Goal: Task Accomplishment & Management: Complete application form

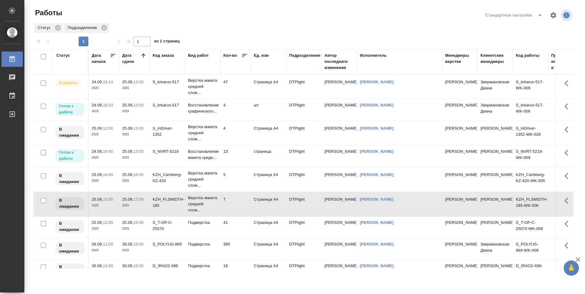
click at [237, 86] on td "47" at bounding box center [235, 86] width 30 height 21
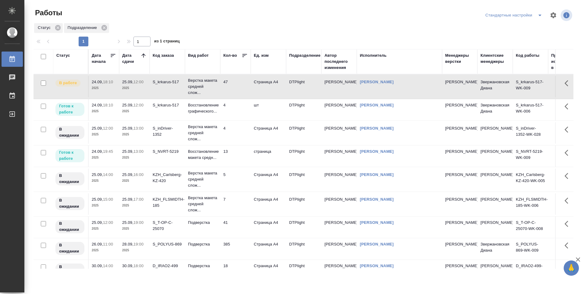
click at [236, 109] on td "4" at bounding box center [235, 109] width 30 height 21
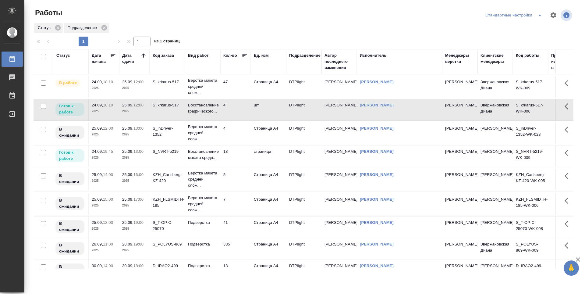
click at [236, 109] on td "4" at bounding box center [235, 109] width 30 height 21
click at [238, 136] on td "4" at bounding box center [235, 132] width 30 height 21
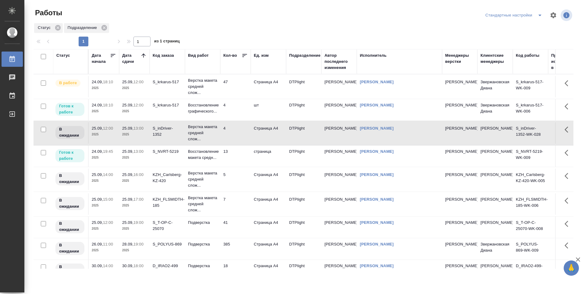
click at [236, 160] on td "13" at bounding box center [235, 155] width 30 height 21
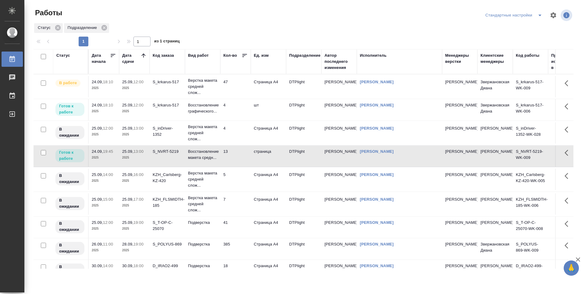
click at [232, 176] on td "5" at bounding box center [235, 179] width 30 height 21
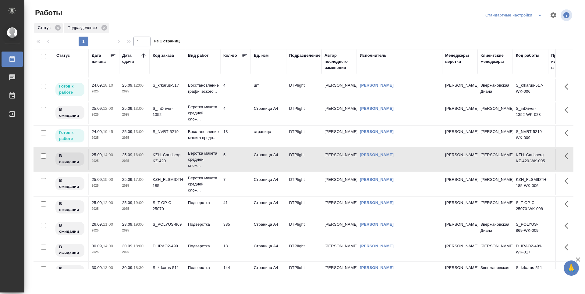
scroll to position [30, 0]
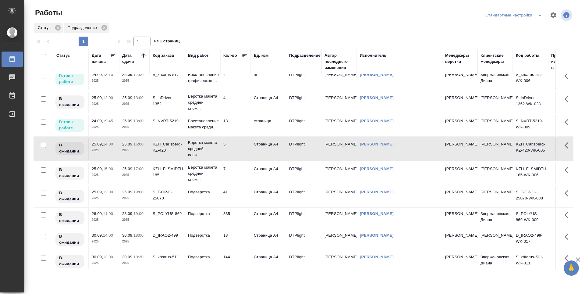
click at [234, 174] on td "7" at bounding box center [235, 173] width 30 height 21
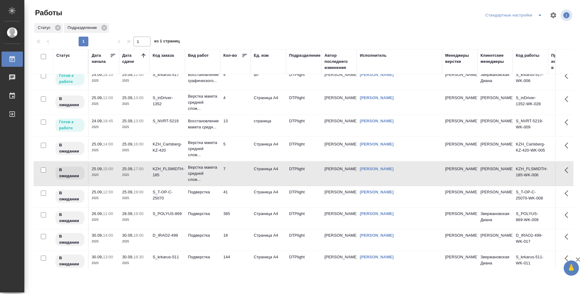
click at [234, 198] on td "41" at bounding box center [235, 196] width 30 height 21
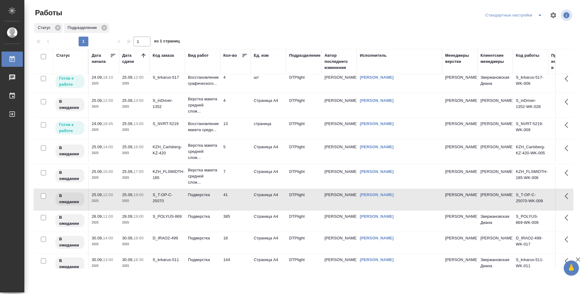
scroll to position [0, 0]
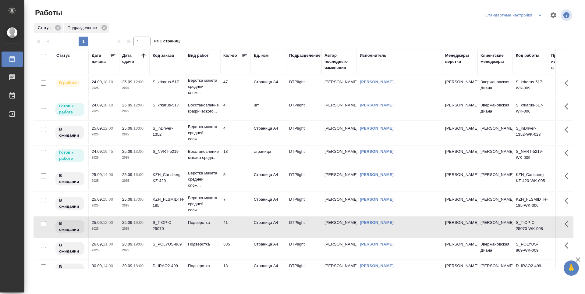
click at [241, 91] on td "47" at bounding box center [235, 86] width 30 height 21
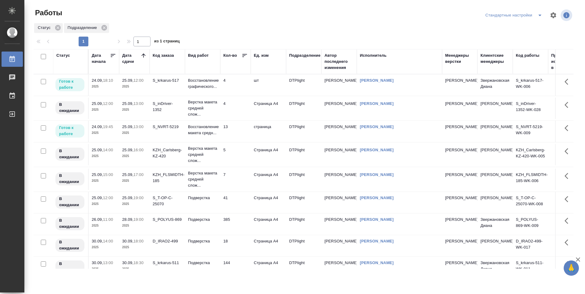
click at [233, 130] on td "13" at bounding box center [235, 131] width 30 height 21
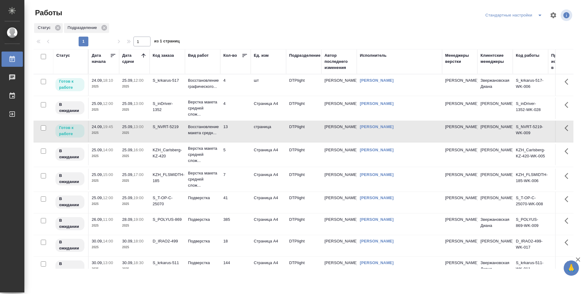
click at [233, 130] on td "13" at bounding box center [235, 131] width 30 height 21
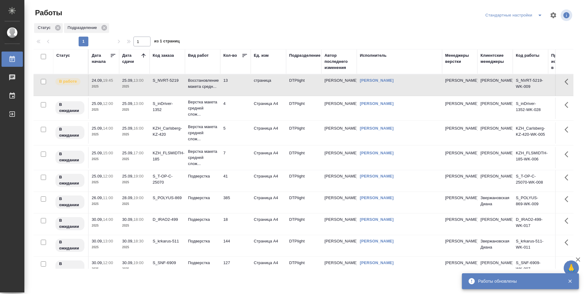
click at [234, 105] on td "4" at bounding box center [235, 108] width 30 height 21
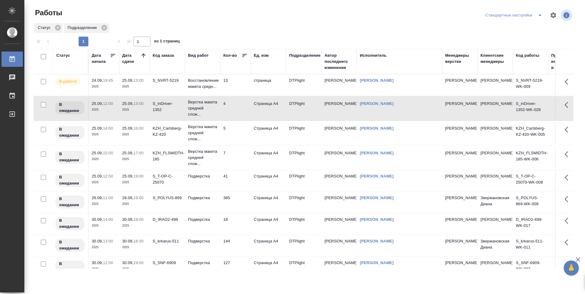
scroll to position [14, 0]
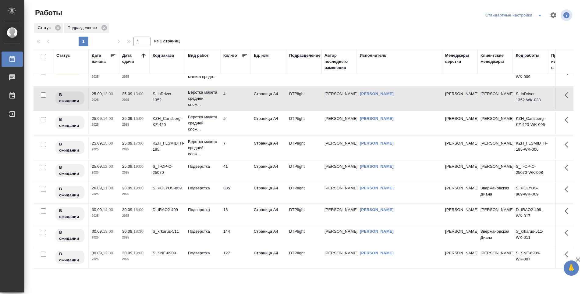
click at [131, 169] on p "2025" at bounding box center [134, 172] width 24 height 6
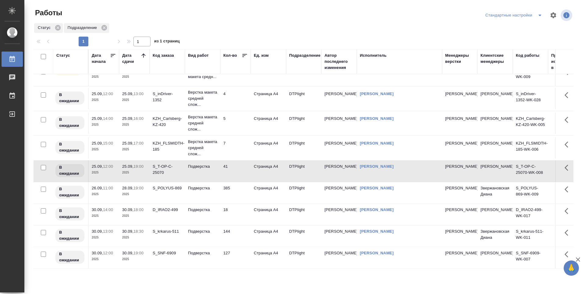
scroll to position [0, 0]
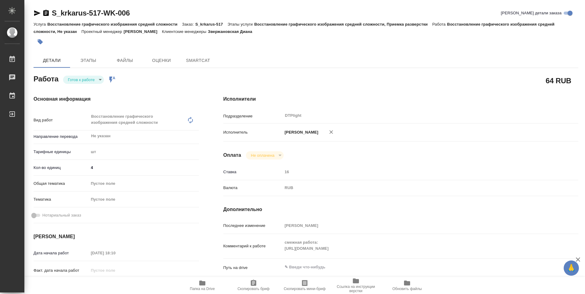
type textarea "x"
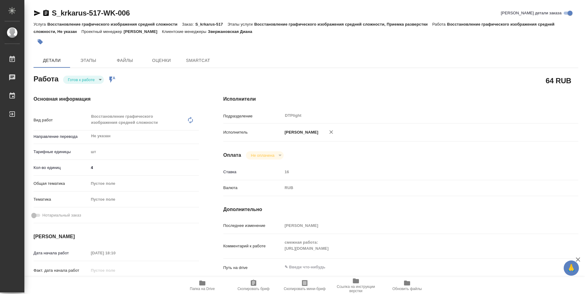
type textarea "x"
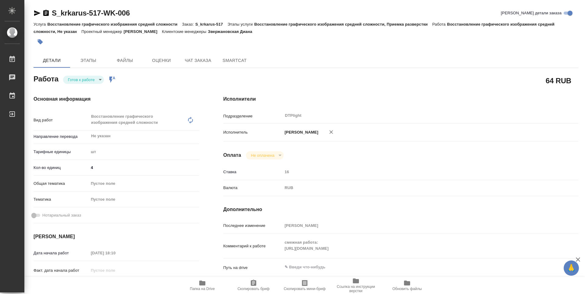
type textarea "x"
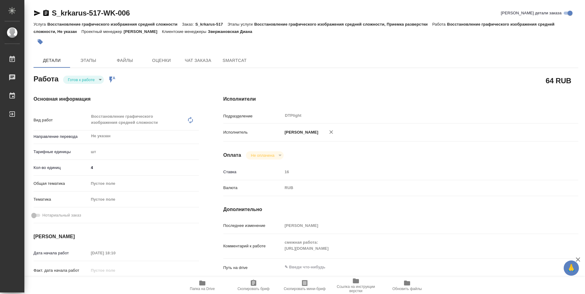
click at [99, 78] on body "🙏 .cls-1 fill:#fff; AWATERA Guselnikov Roman Работы Чаты График Выйти S_krkarus…" at bounding box center [292, 147] width 585 height 294
click at [79, 79] on button "В работе" at bounding box center [78, 79] width 20 height 7
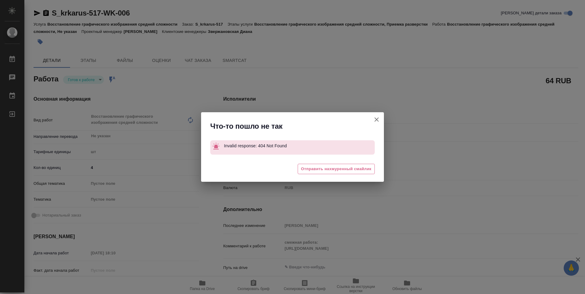
type textarea "x"
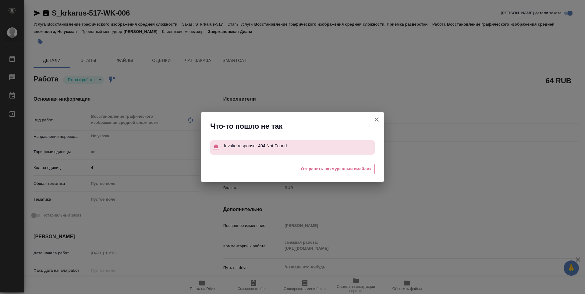
type textarea "x"
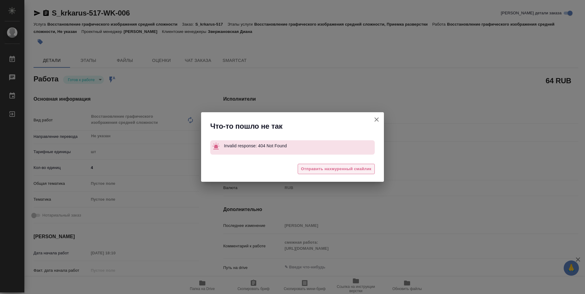
click at [317, 168] on span "Отправить нахмуренный смайлик" at bounding box center [336, 169] width 70 height 7
type textarea "x"
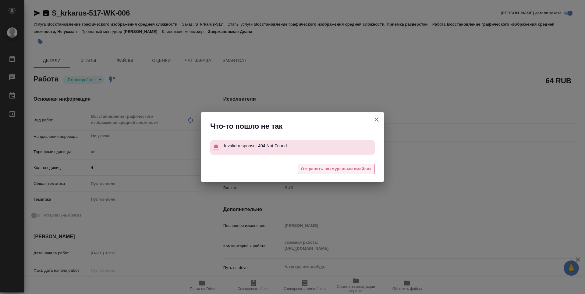
type textarea "x"
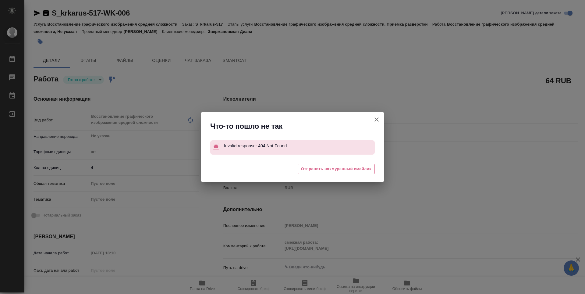
type textarea "x"
click at [376, 118] on div "Что-то пошло не так Invalid response: 404 Not Found 🥲 Отправить нахмуренный сма…" at bounding box center [292, 147] width 585 height 294
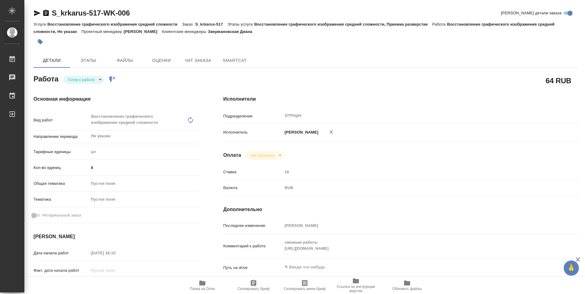
click at [101, 79] on body "🙏 .cls-1 fill:#fff; AWATERA Guselnikov Roman Работы 0 Чаты График Выйти S_krkar…" at bounding box center [292, 147] width 585 height 294
click at [85, 91] on button "Выполнен" at bounding box center [79, 90] width 22 height 7
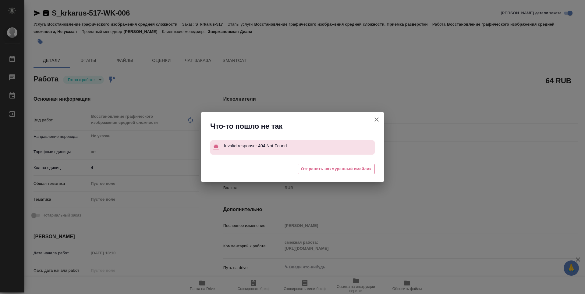
type textarea "x"
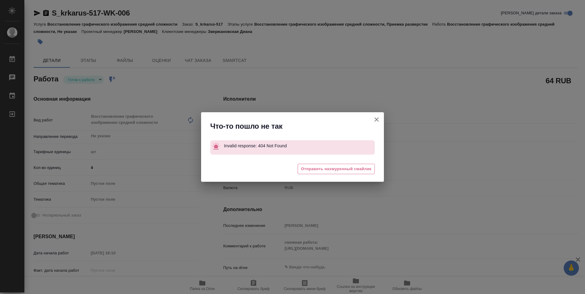
type textarea "x"
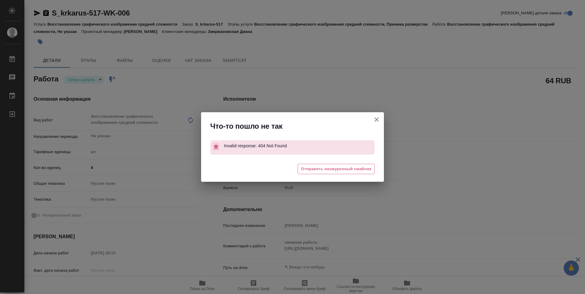
type textarea "x"
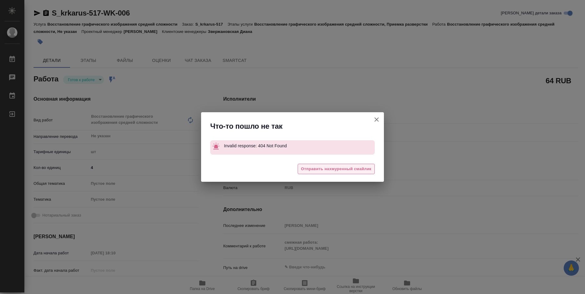
type textarea "x"
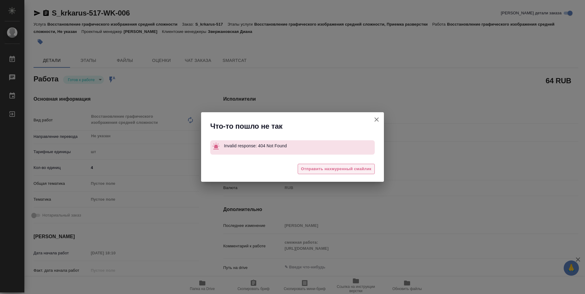
click at [328, 172] on span "Отправить нахмуренный смайлик" at bounding box center [336, 169] width 70 height 7
click at [373, 119] on icon "button" at bounding box center [376, 119] width 7 height 7
type textarea "x"
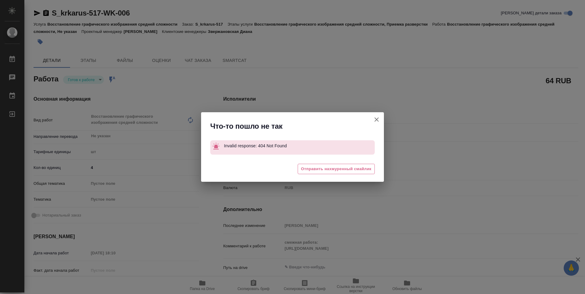
type textarea "x"
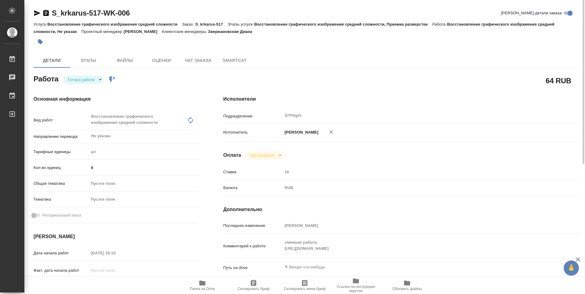
click at [38, 14] on icon "button" at bounding box center [37, 12] width 7 height 7
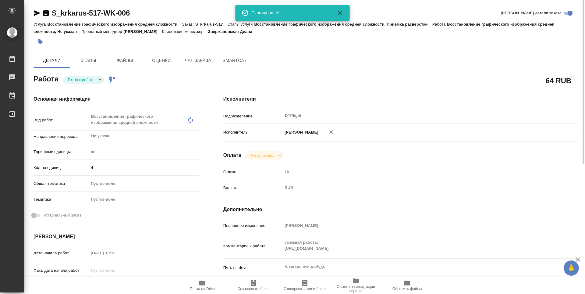
click at [97, 81] on body "🙏 .cls-1 fill:#fff; AWATERA Guselnikov Roman Работы 0 Чаты График Выйти S_krkar…" at bounding box center [292, 147] width 585 height 294
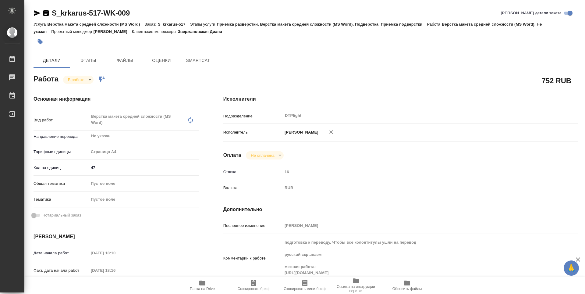
type textarea "x"
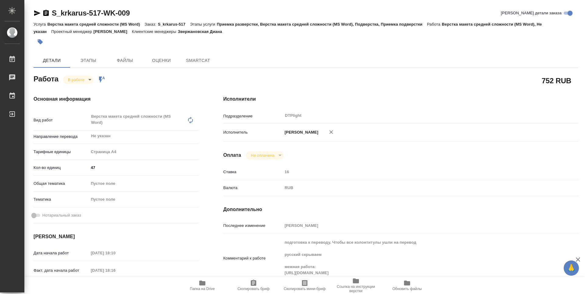
type textarea "x"
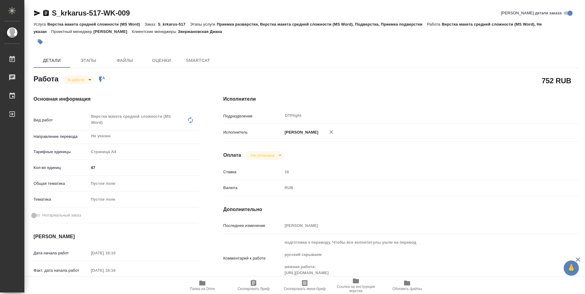
type textarea "x"
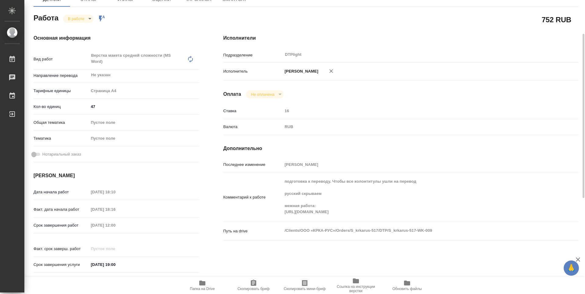
type textarea "x"
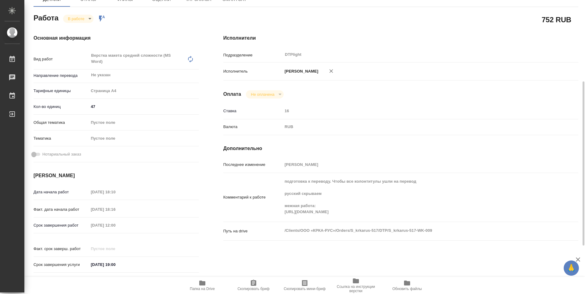
scroll to position [122, 0]
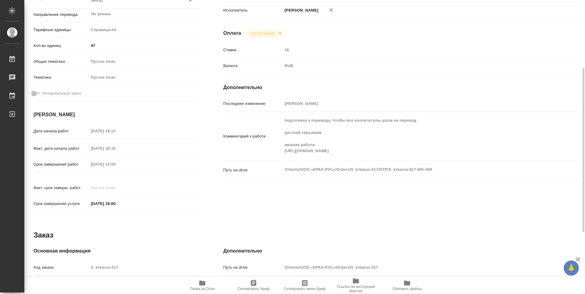
type textarea "x"
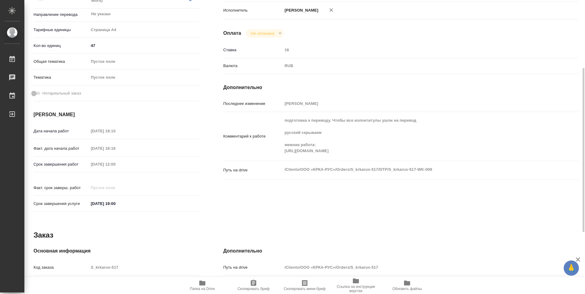
click at [204, 285] on icon "button" at bounding box center [202, 282] width 6 height 5
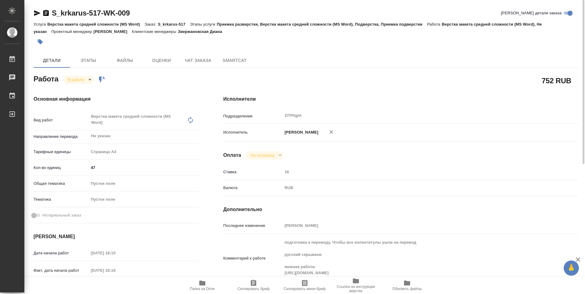
click at [88, 78] on body "🙏 .cls-1 fill:#fff; AWATERA Guselnikov Roman Работы 0 Чаты График Выйти S_krkar…" at bounding box center [292, 147] width 585 height 294
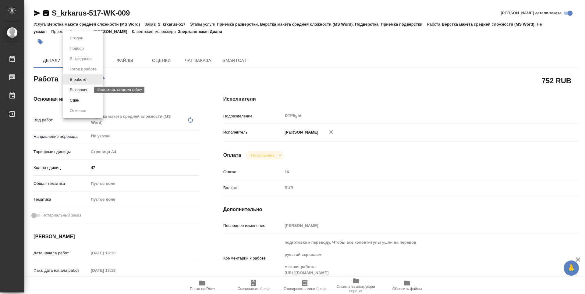
click at [77, 92] on button "Выполнен" at bounding box center [79, 90] width 22 height 7
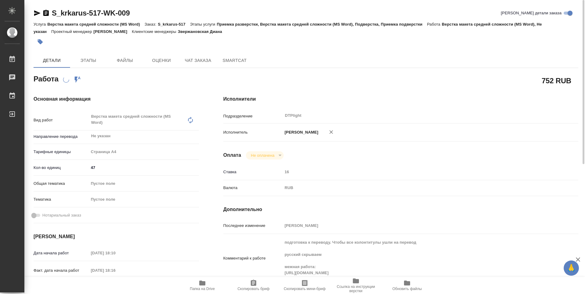
click at [44, 12] on icon "button" at bounding box center [45, 13] width 5 height 6
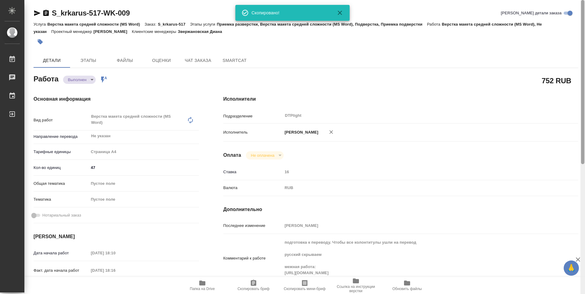
type textarea "x"
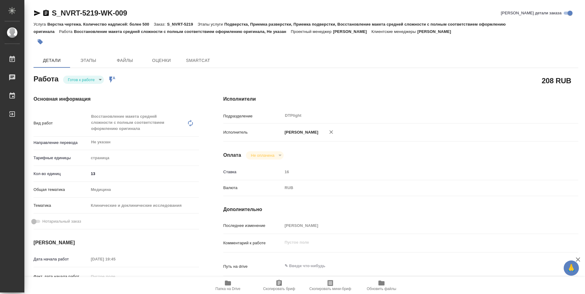
type textarea "x"
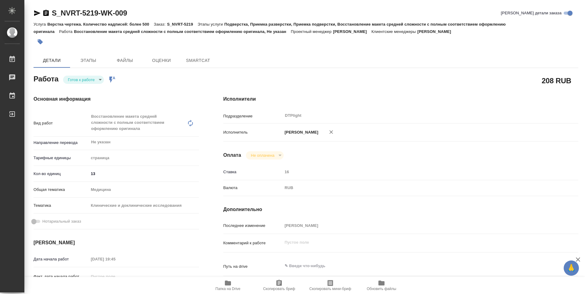
click at [100, 80] on body "🙏 .cls-1 fill:#fff; AWATERA Guselnikov Roman Работы Чаты График Выйти S_NVRT-52…" at bounding box center [292, 147] width 585 height 294
type textarea "x"
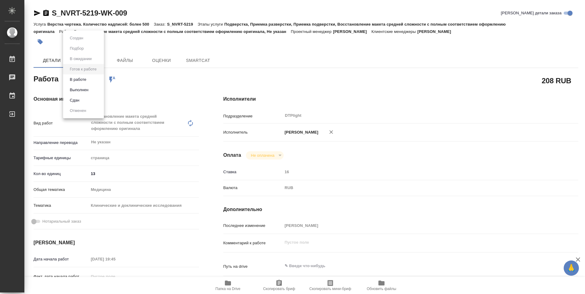
type textarea "x"
click at [81, 78] on button "В работе" at bounding box center [78, 79] width 20 height 7
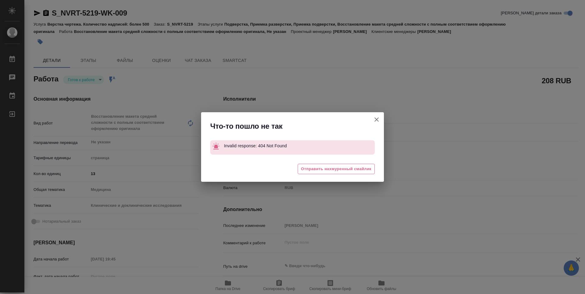
type textarea "x"
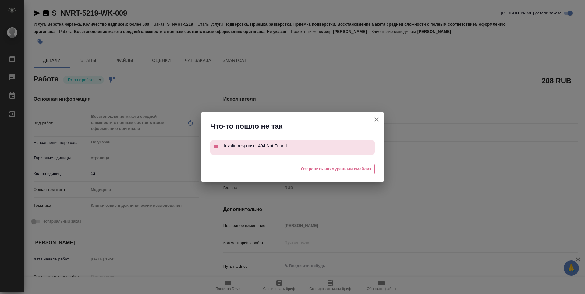
type textarea "x"
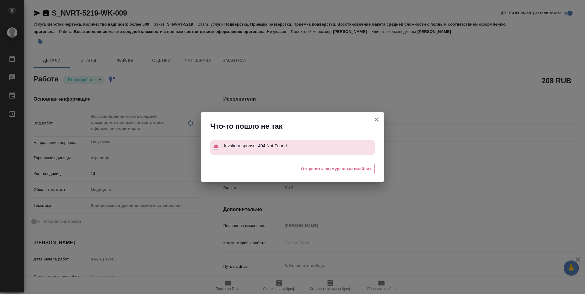
drag, startPoint x: 343, startPoint y: 169, endPoint x: 360, endPoint y: 155, distance: 22.1
click at [342, 169] on span "Отправить нахмуренный смайлик" at bounding box center [336, 169] width 70 height 7
type textarea "x"
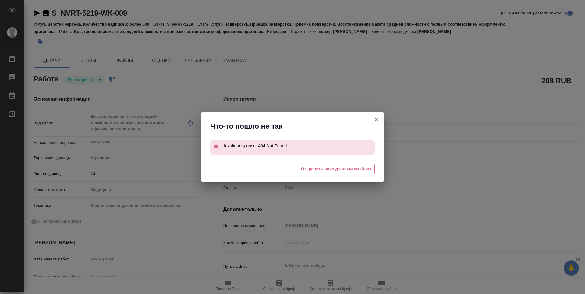
type textarea "x"
click at [376, 118] on icon "button" at bounding box center [376, 119] width 7 height 7
type textarea "x"
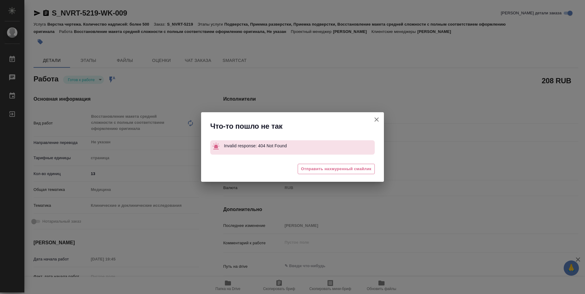
type textarea "x"
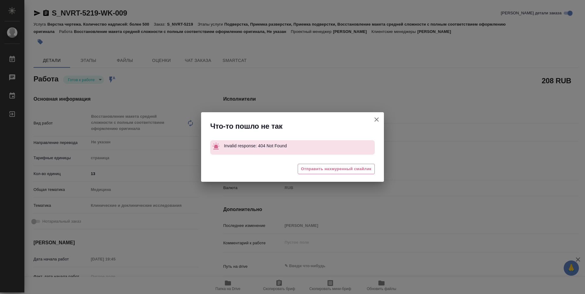
type textarea "x"
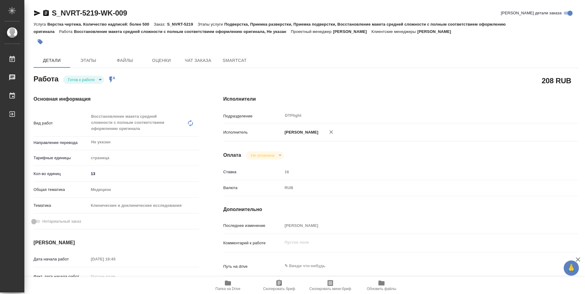
type textarea "x"
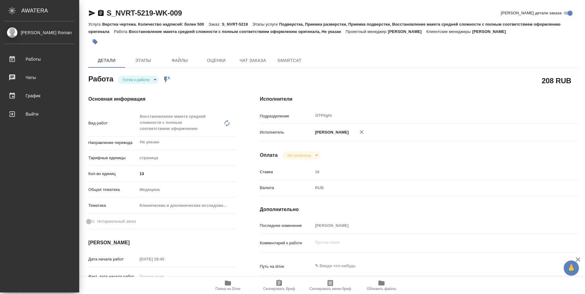
type textarea "x"
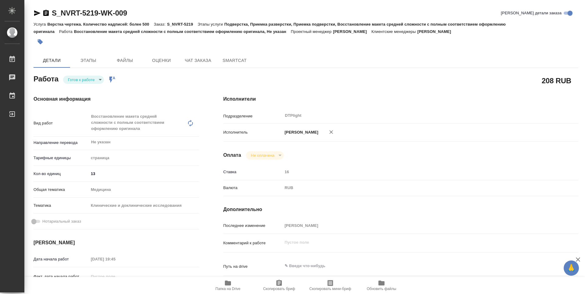
click at [40, 13] on icon "button" at bounding box center [37, 12] width 6 height 5
click at [101, 80] on body "🙏 .cls-1 fill:#fff; AWATERA Guselnikov Roman Работы 0 Чаты График Выйти S_NVRT-…" at bounding box center [292, 147] width 585 height 294
click at [84, 83] on li "В работе" at bounding box center [83, 79] width 41 height 10
type textarea "x"
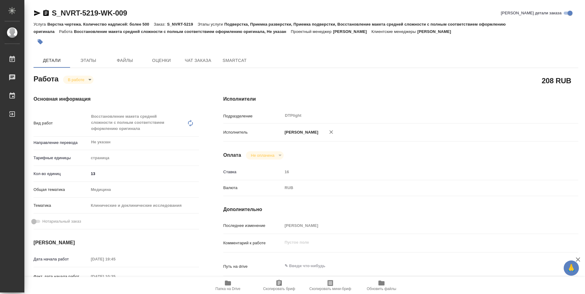
type textarea "x"
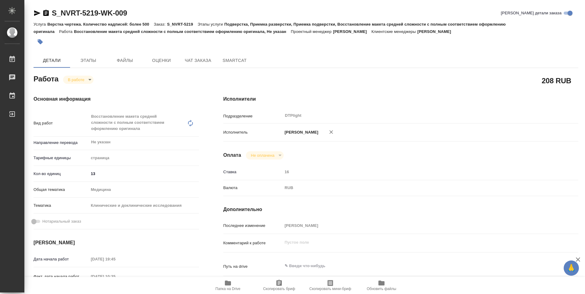
type textarea "x"
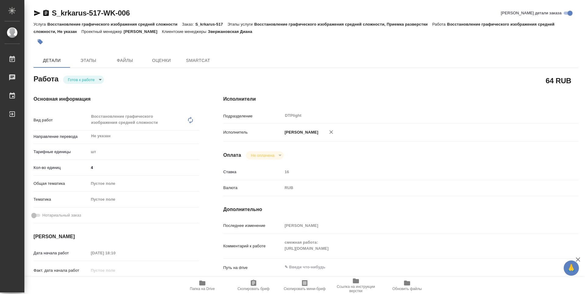
type textarea "x"
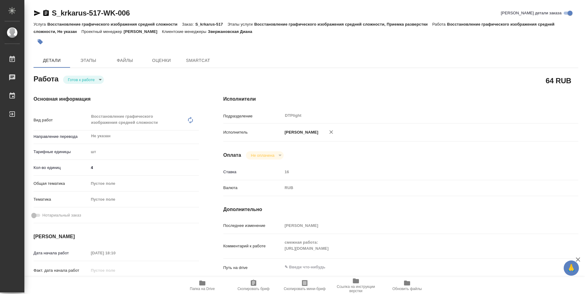
type textarea "x"
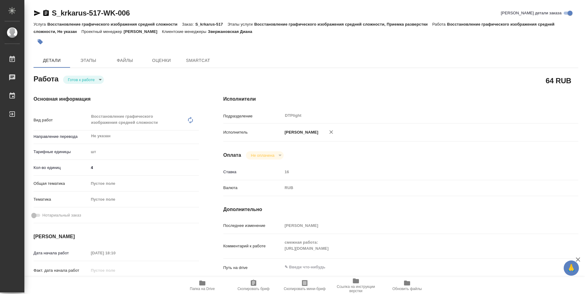
click at [96, 83] on body "🙏 .cls-1 fill:#fff; AWATERA Guselnikov Roman Работы Чаты График Выйти S_krkarus…" at bounding box center [292, 147] width 585 height 294
type textarea "x"
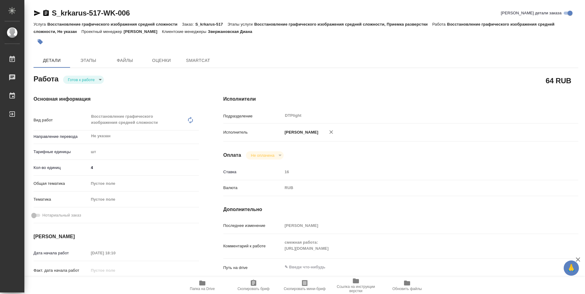
type textarea "x"
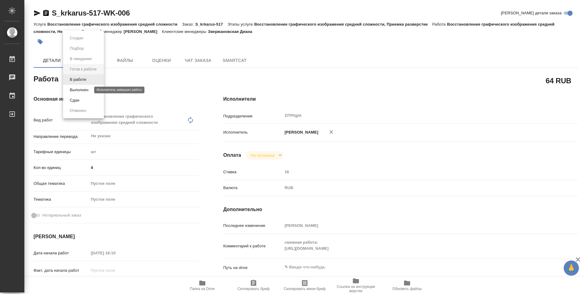
type textarea "x"
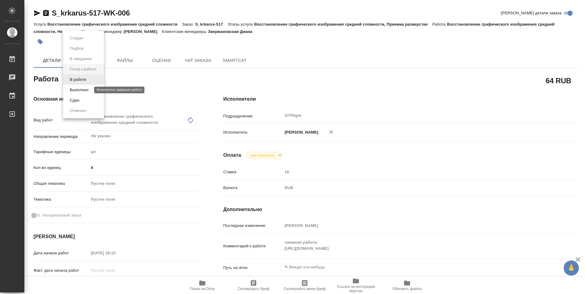
click at [87, 92] on button "Выполнен" at bounding box center [79, 90] width 22 height 7
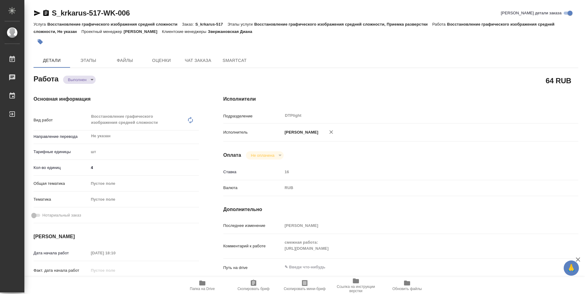
type textarea "x"
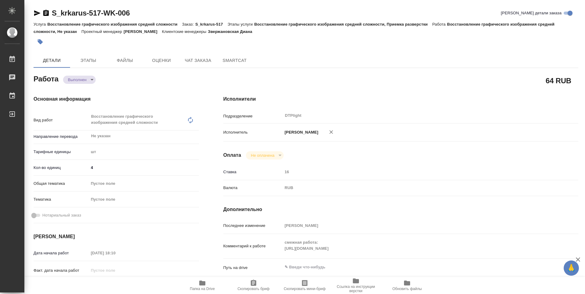
type textarea "x"
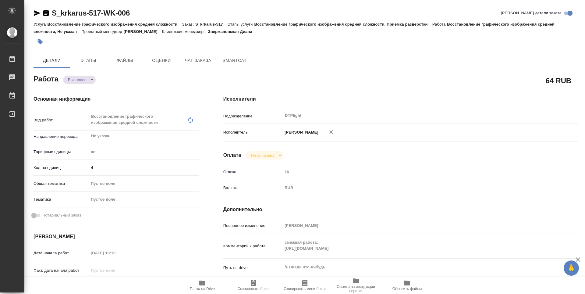
type textarea "x"
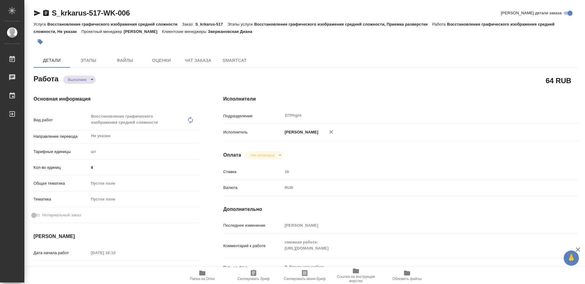
click at [46, 15] on icon "button" at bounding box center [45, 13] width 5 height 6
